Goal: Check status

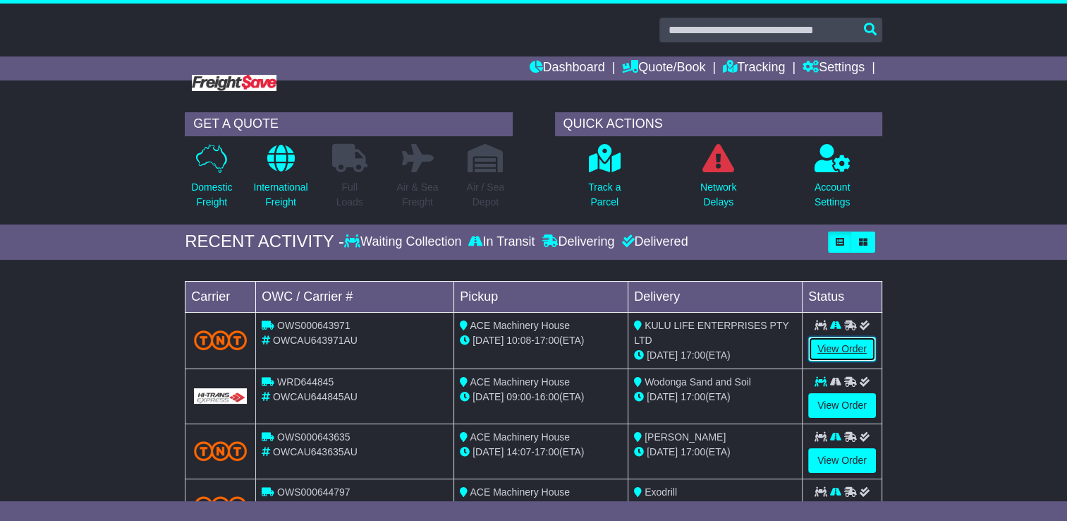
click at [849, 336] on link "View Order" at bounding box center [842, 348] width 68 height 25
